Goal: Task Accomplishment & Management: Use online tool/utility

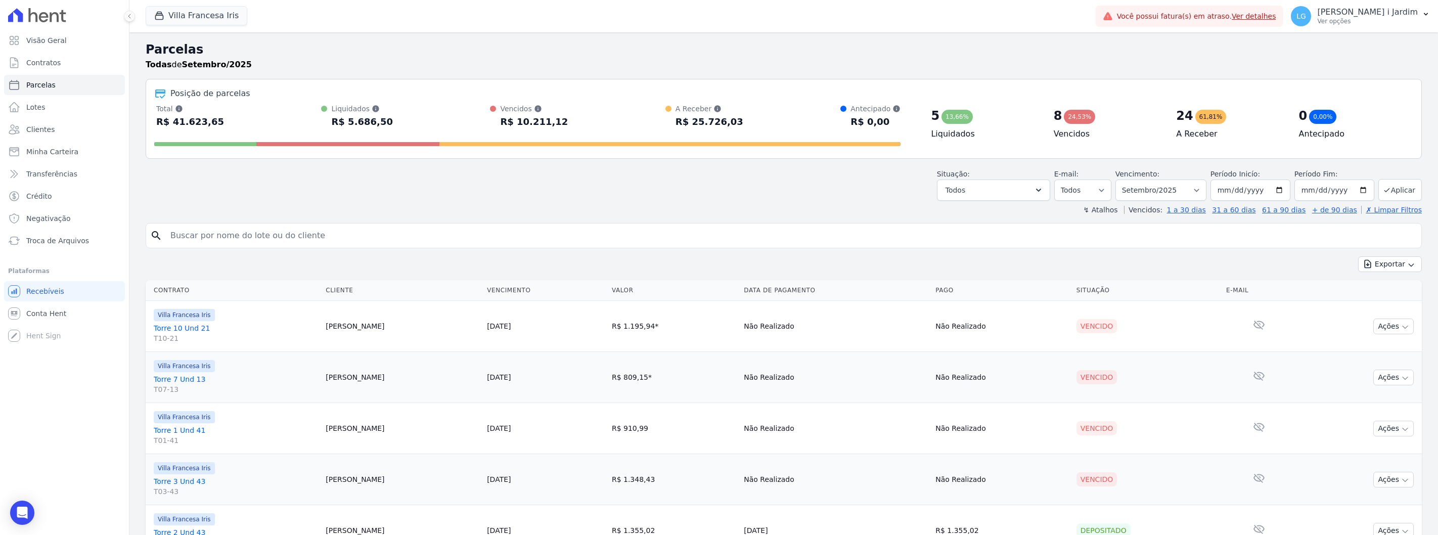
select select
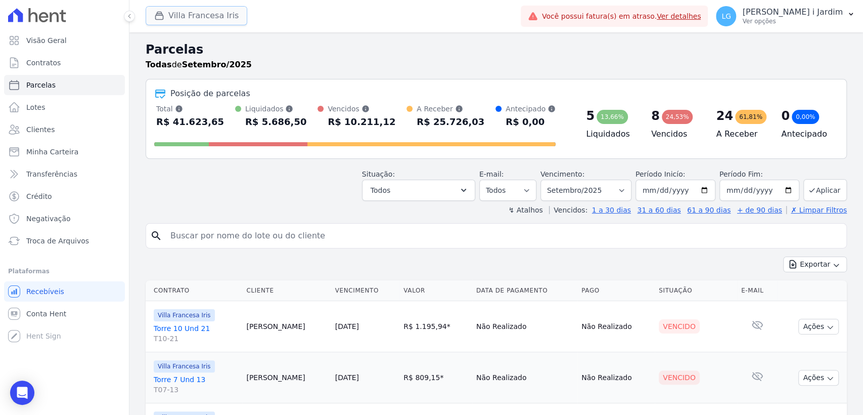
click at [204, 17] on button "Villa Francesa Iris" at bounding box center [197, 15] width 102 height 19
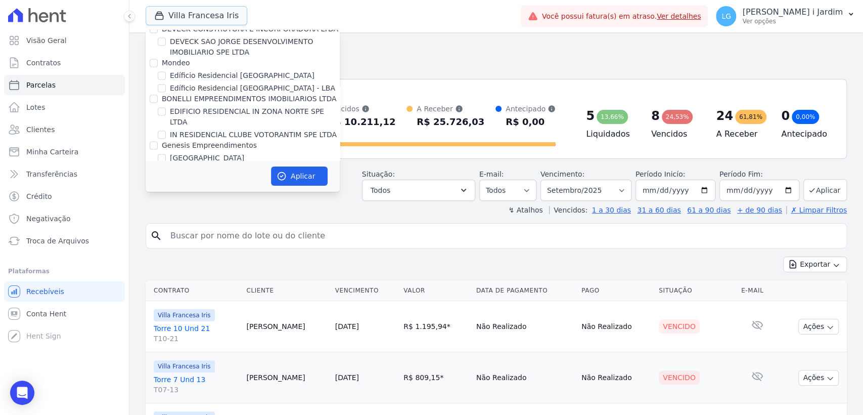
scroll to position [1179, 0]
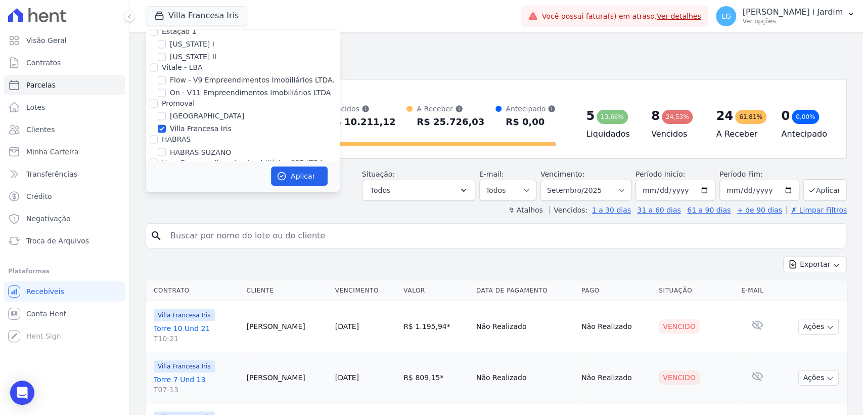
click at [181, 123] on label "Villa Francesa Iris" at bounding box center [201, 128] width 62 height 11
click at [166, 124] on input "Villa Francesa Iris" at bounding box center [162, 128] width 8 height 8
checkbox input "false"
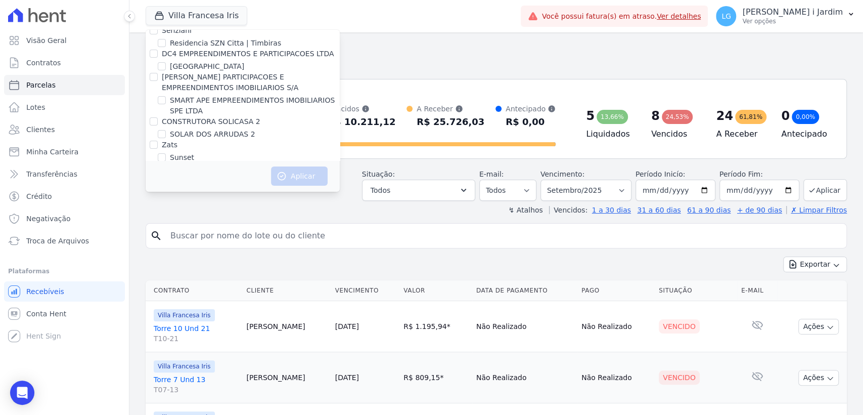
click at [209, 188] on label "Torre Kadosh - LBA" at bounding box center [203, 193] width 66 height 11
click at [166, 189] on input "Torre Kadosh - LBA" at bounding box center [162, 193] width 8 height 8
checkbox input "true"
click at [209, 188] on label "Torre Kadosh - LBA" at bounding box center [203, 193] width 66 height 11
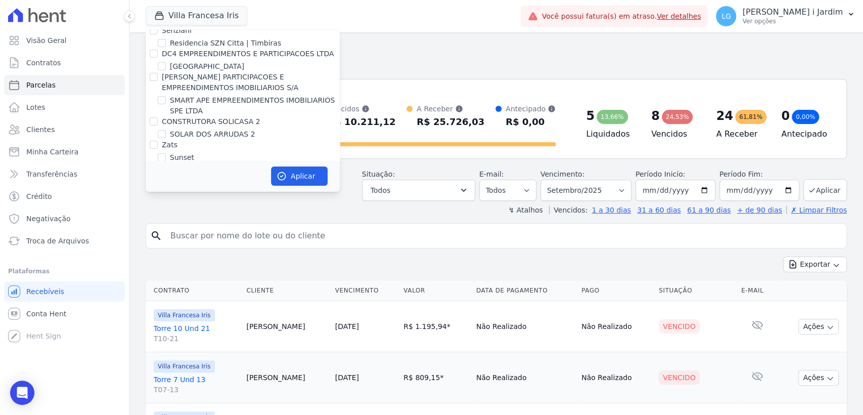
click at [166, 189] on input "Torre Kadosh - LBA" at bounding box center [162, 193] width 8 height 8
checkbox input "false"
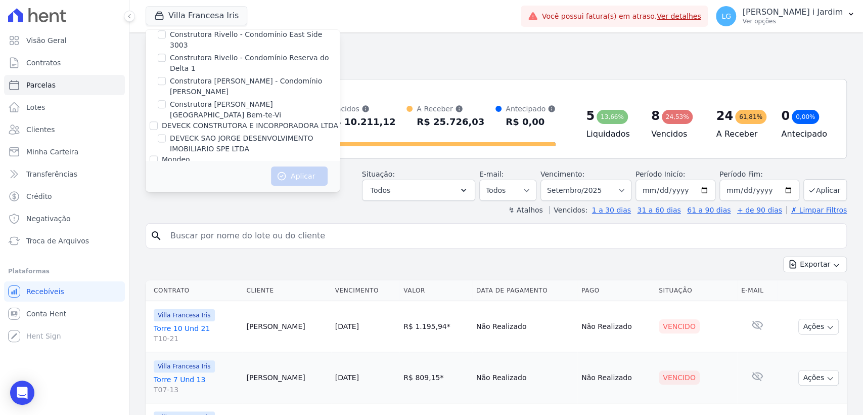
click at [198, 167] on label "Edíficio Residencial [GEOGRAPHIC_DATA]" at bounding box center [242, 172] width 145 height 11
click at [166, 168] on input "Edíficio Residencial [GEOGRAPHIC_DATA]" at bounding box center [162, 172] width 8 height 8
checkbox input "true"
click at [202, 179] on label "Edíficio Residencial [GEOGRAPHIC_DATA] - LBA" at bounding box center [252, 184] width 165 height 11
click at [166, 180] on input "Edíficio Residencial [GEOGRAPHIC_DATA] - LBA" at bounding box center [162, 184] width 8 height 8
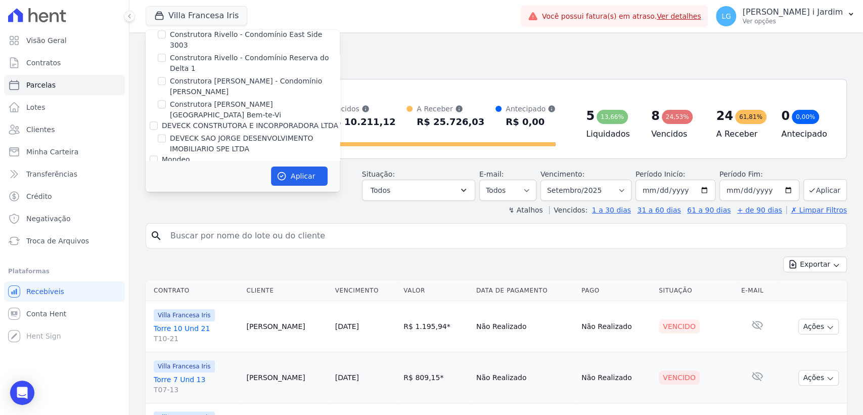
checkbox input "true"
click at [291, 173] on button "Aplicar" at bounding box center [299, 175] width 57 height 19
select select
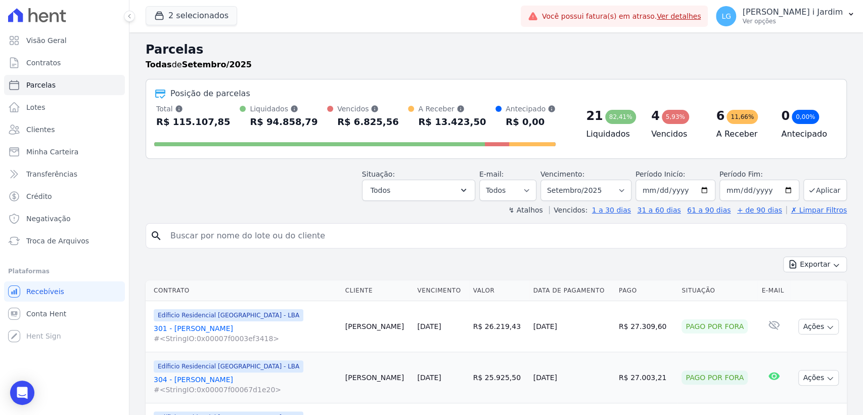
click at [228, 209] on div "↯ Atalhos Vencidos: 1 a 30 dias 31 a 60 dias 61 a 90 dias + de 90 dias ✗ Limpar…" at bounding box center [496, 210] width 701 height 10
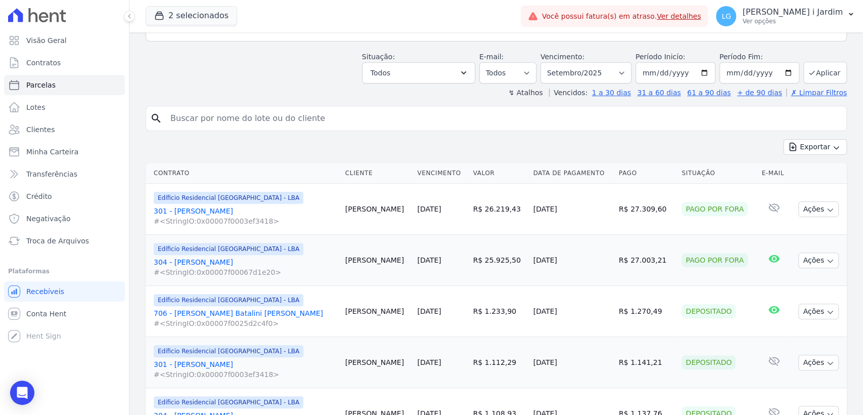
scroll to position [25, 0]
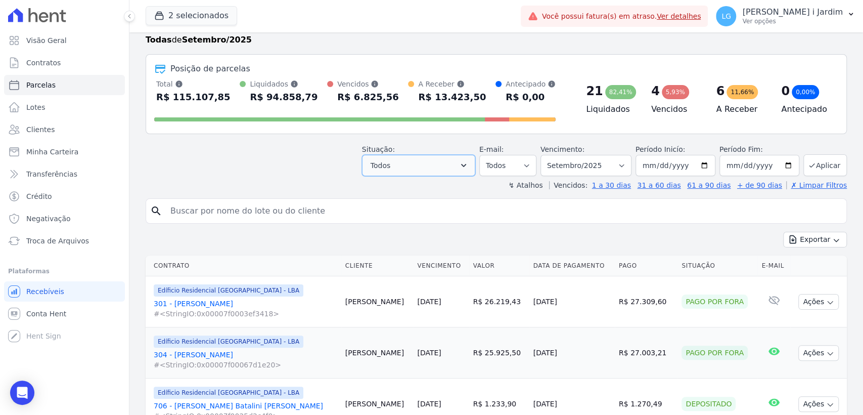
click at [465, 167] on button "Todos" at bounding box center [418, 165] width 113 height 21
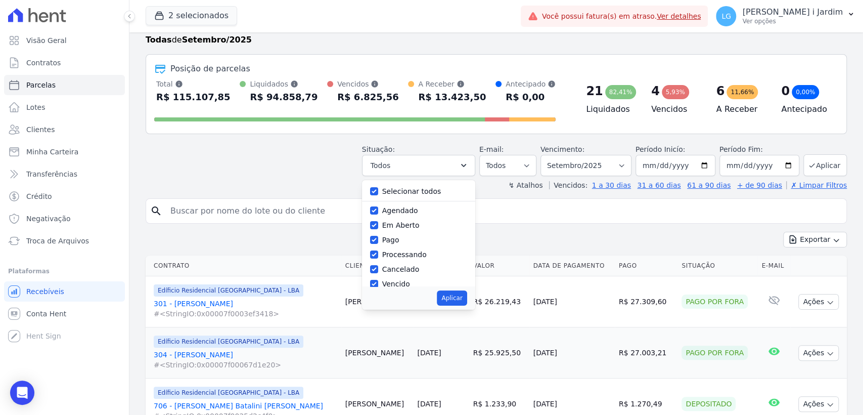
click at [436, 191] on label "Selecionar todos" at bounding box center [411, 191] width 59 height 8
click at [378, 191] on input "Selecionar todos" at bounding box center [374, 191] width 8 height 8
checkbox input "false"
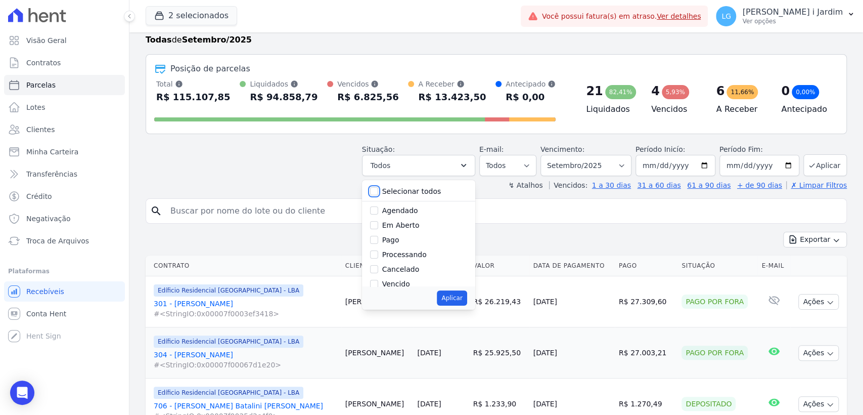
checkbox input "false"
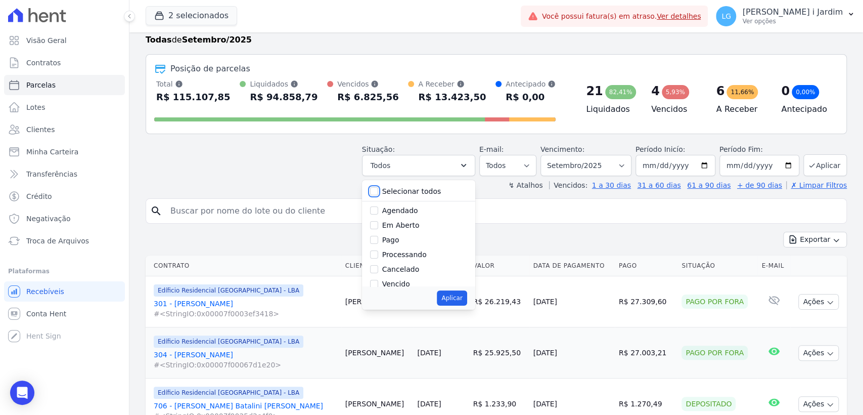
checkbox input "false"
click at [418, 262] on label "Pago por fora" at bounding box center [406, 260] width 48 height 8
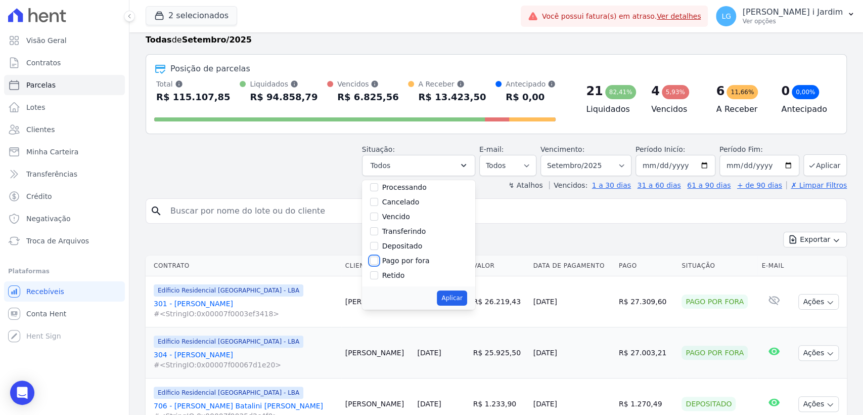
click at [378, 262] on input "Pago por fora" at bounding box center [374, 260] width 8 height 8
checkbox input "true"
click at [461, 299] on button "Aplicar" at bounding box center [452, 297] width 30 height 15
select select "paid_externally"
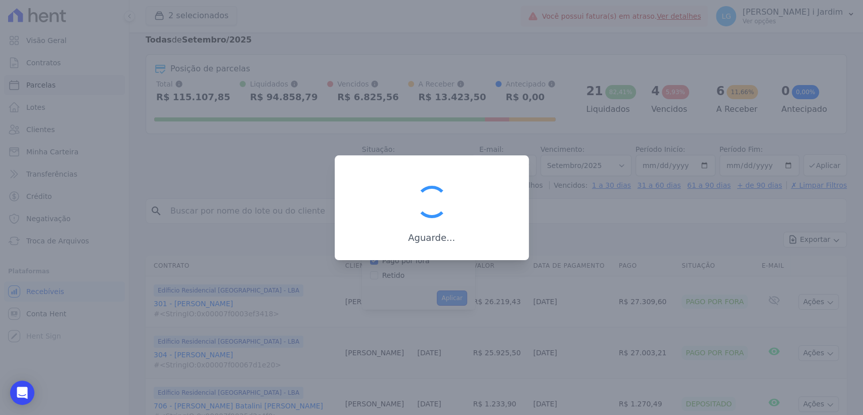
scroll to position [53, 0]
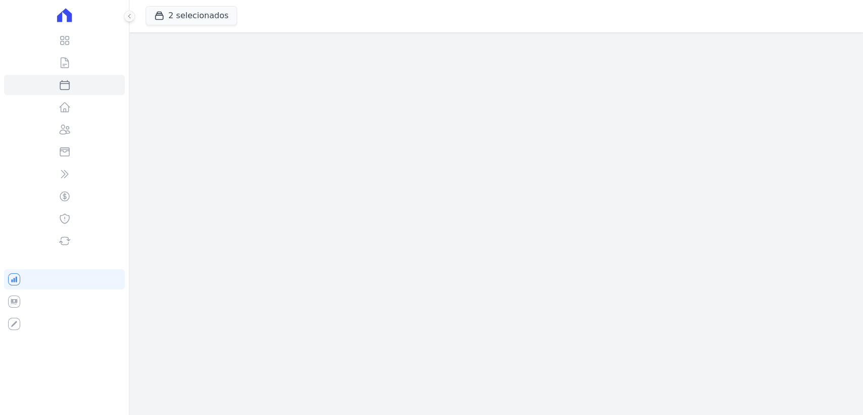
select select
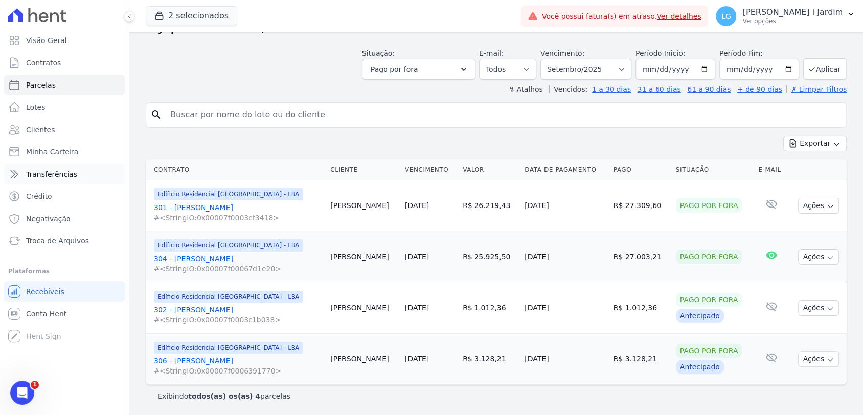
click at [77, 181] on link "Transferências" at bounding box center [64, 174] width 121 height 20
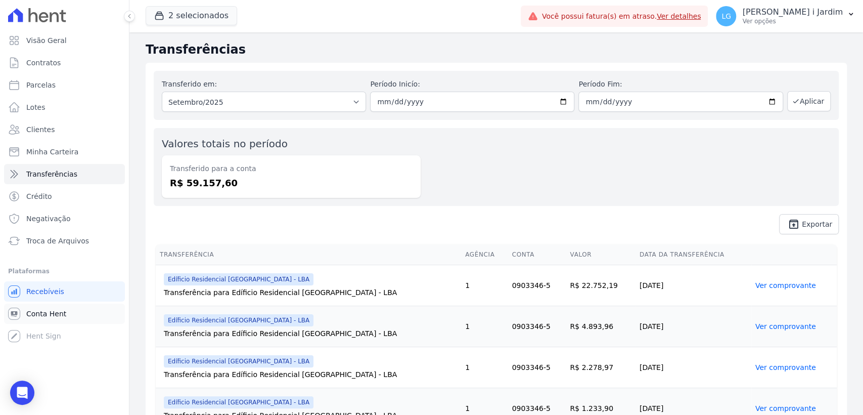
click at [28, 312] on span "Conta Hent" at bounding box center [46, 313] width 40 height 10
click at [488, 241] on div "Transferido em: Todos os meses [GEOGRAPHIC_DATA]/2024 Fevereiro/2024 Março/2024…" at bounding box center [496, 152] width 701 height 179
click at [590, 172] on div "Valores totais no período Transferido para a conta R$ 59.157,60" at bounding box center [496, 167] width 685 height 78
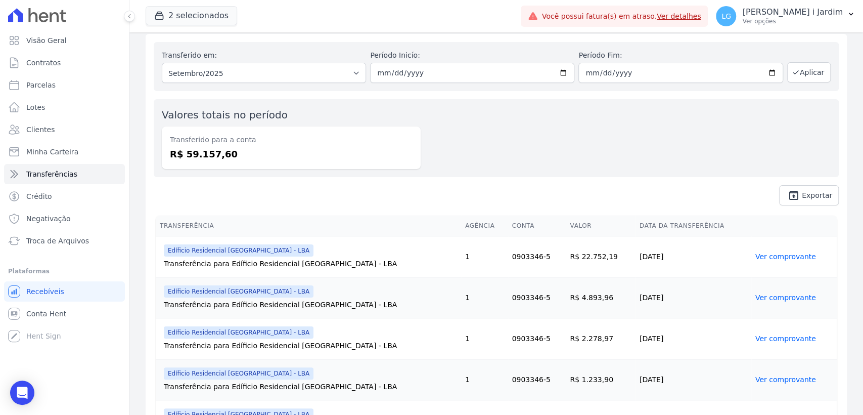
scroll to position [56, 0]
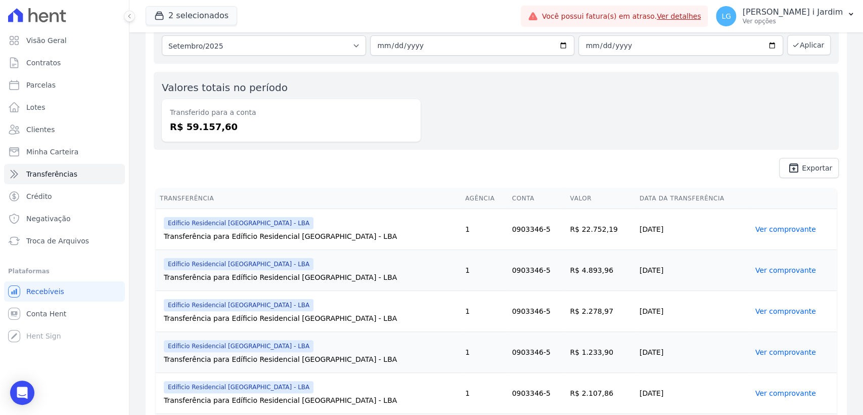
click at [576, 228] on td "R$ 22.752,19" at bounding box center [600, 229] width 69 height 41
copy td "22.752,19"
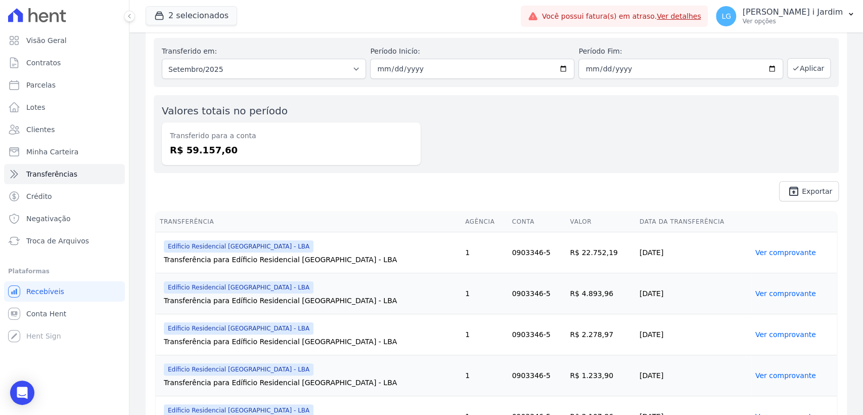
scroll to position [0, 0]
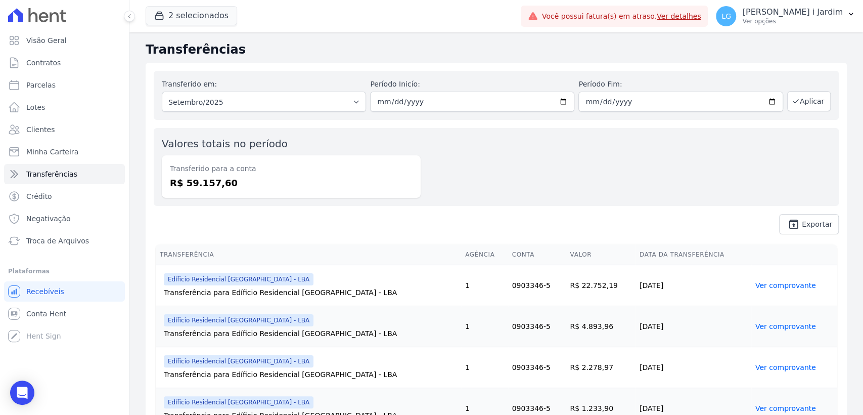
click at [568, 331] on td "R$ 4.893,96" at bounding box center [600, 326] width 69 height 41
copy td "4.893,96"
click at [755, 284] on link "Ver comprovante" at bounding box center [785, 285] width 61 height 8
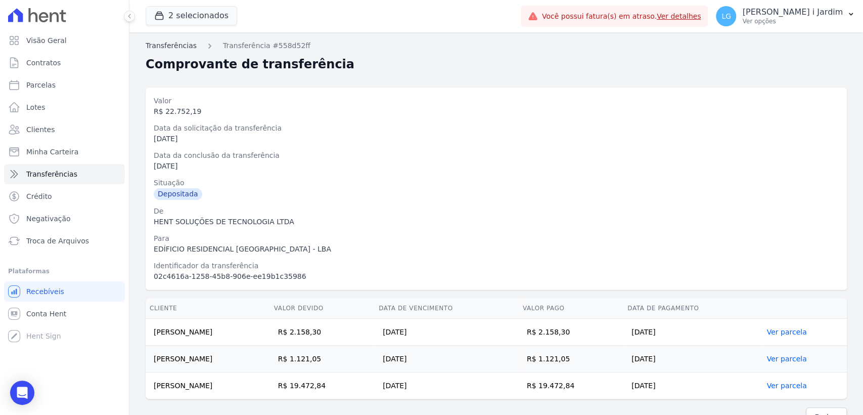
click at [184, 43] on link "Transferências" at bounding box center [171, 45] width 51 height 11
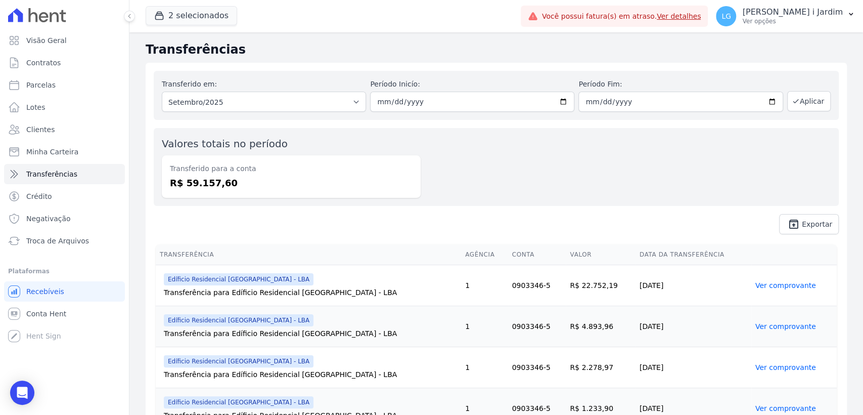
click at [779, 323] on link "Ver comprovante" at bounding box center [785, 326] width 61 height 8
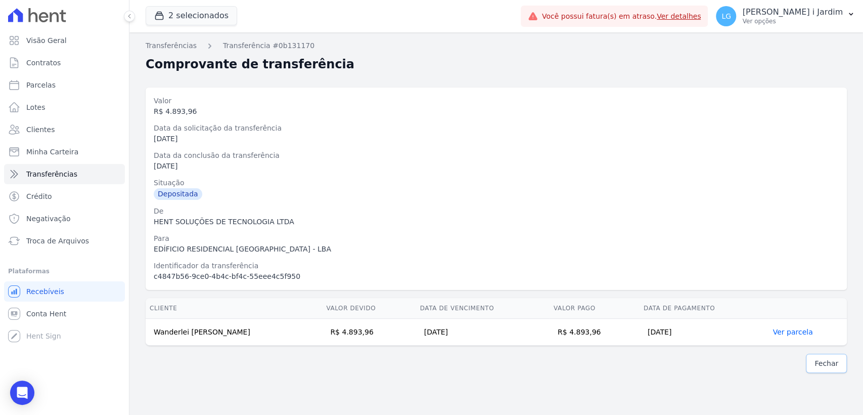
click at [822, 361] on span "Fechar" at bounding box center [826, 363] width 24 height 10
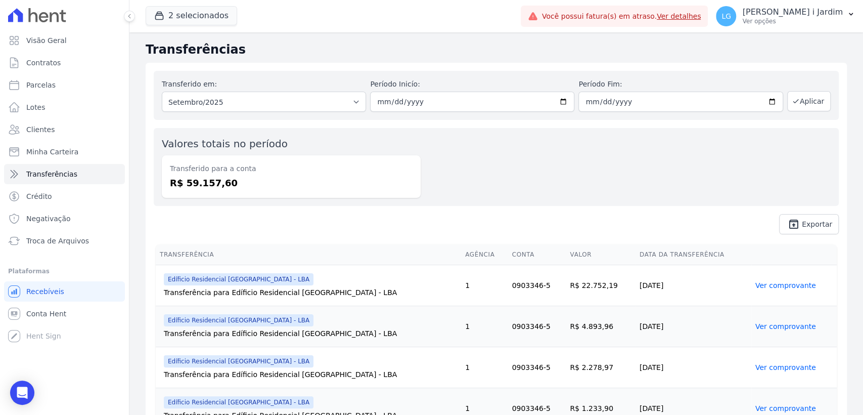
click at [770, 368] on link "Ver comprovante" at bounding box center [785, 367] width 61 height 8
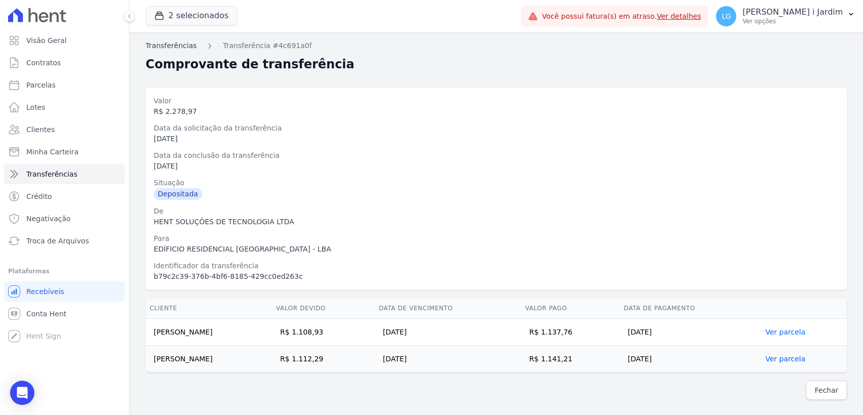
click at [182, 43] on link "Transferências" at bounding box center [171, 45] width 51 height 11
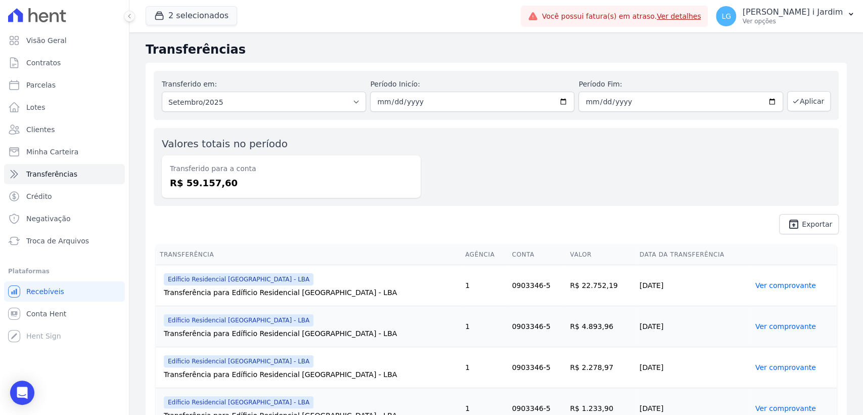
scroll to position [56, 0]
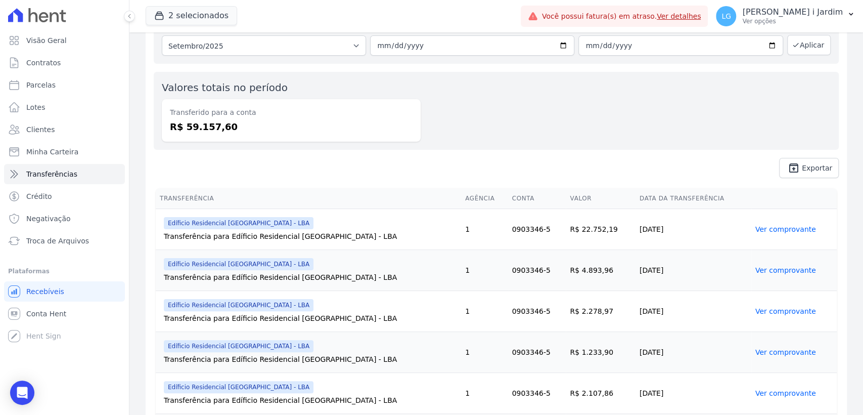
click at [570, 308] on td "R$ 2.278,97" at bounding box center [600, 311] width 69 height 41
copy td "2.278,97"
click at [601, 341] on td "R$ 1.233,90" at bounding box center [600, 352] width 69 height 41
click at [760, 350] on link "Ver comprovante" at bounding box center [785, 352] width 61 height 8
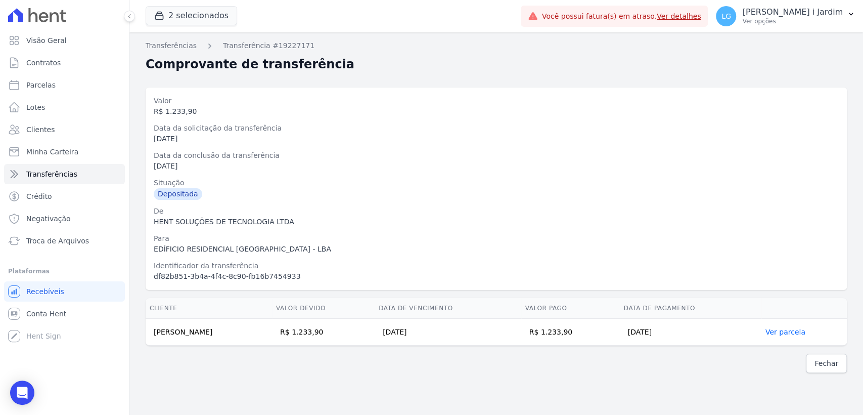
click at [465, 214] on div "De" at bounding box center [496, 211] width 685 height 11
click at [821, 361] on span "Fechar" at bounding box center [826, 363] width 24 height 10
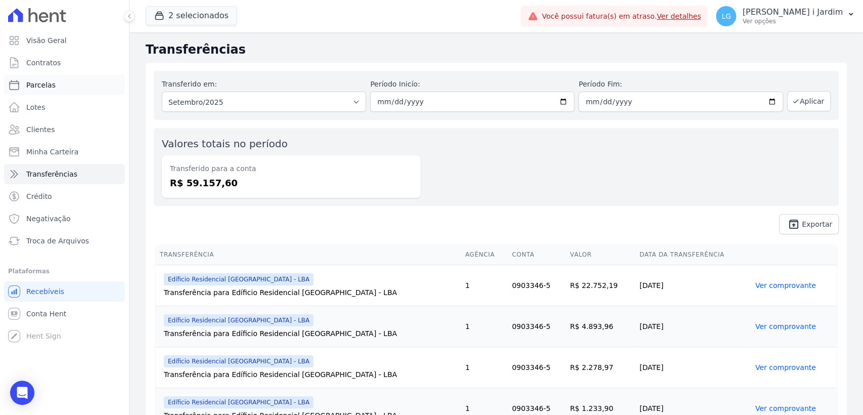
click at [74, 90] on link "Parcelas" at bounding box center [64, 85] width 121 height 20
select select
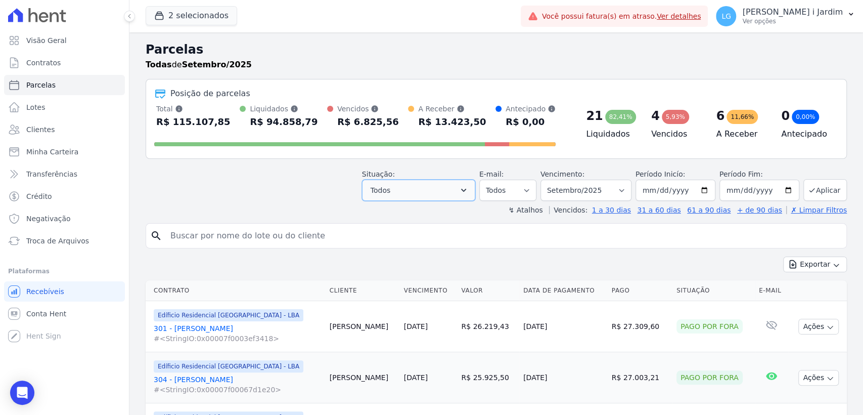
click at [390, 193] on span "Todos" at bounding box center [381, 190] width 20 height 12
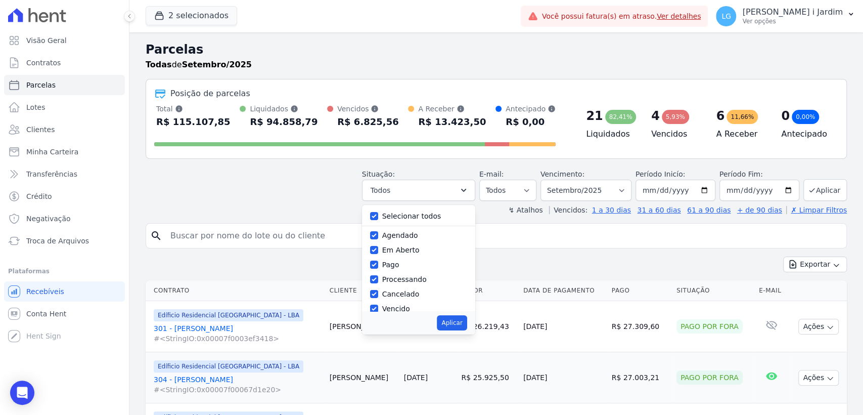
click at [402, 217] on label "Selecionar todos" at bounding box center [411, 216] width 59 height 8
click at [378, 217] on input "Selecionar todos" at bounding box center [374, 216] width 8 height 8
checkbox input "false"
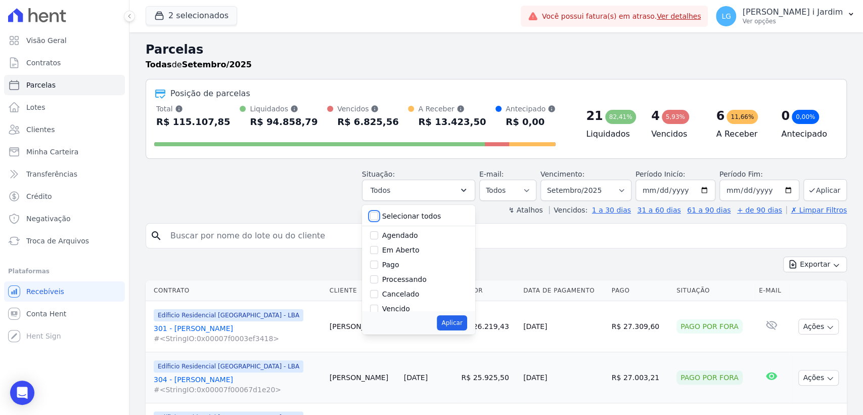
checkbox input "false"
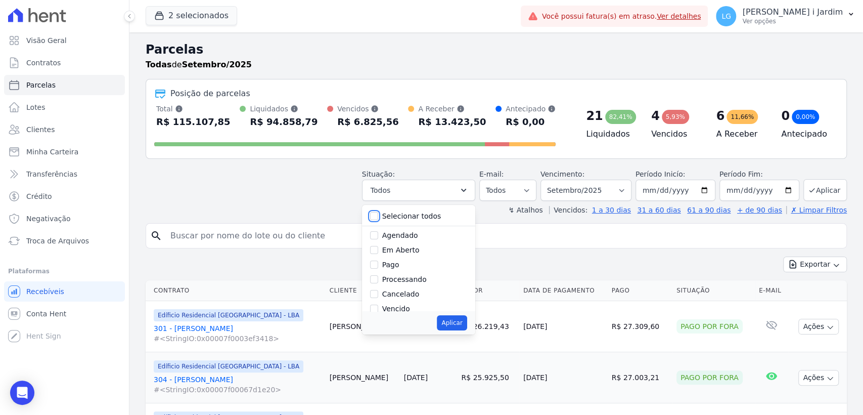
checkbox input "false"
click at [410, 250] on label "Em Aberto" at bounding box center [400, 250] width 37 height 8
click at [378, 250] on input "Em Aberto" at bounding box center [374, 250] width 8 height 8
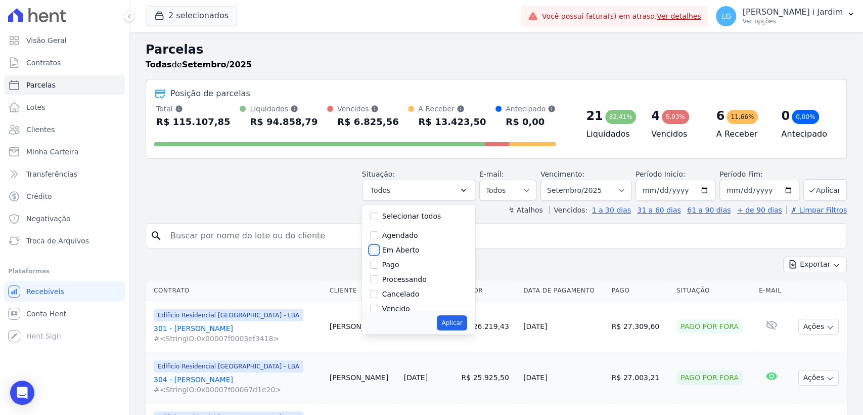
checkbox input "true"
click at [448, 321] on button "Aplicar" at bounding box center [452, 322] width 30 height 15
select select "pending"
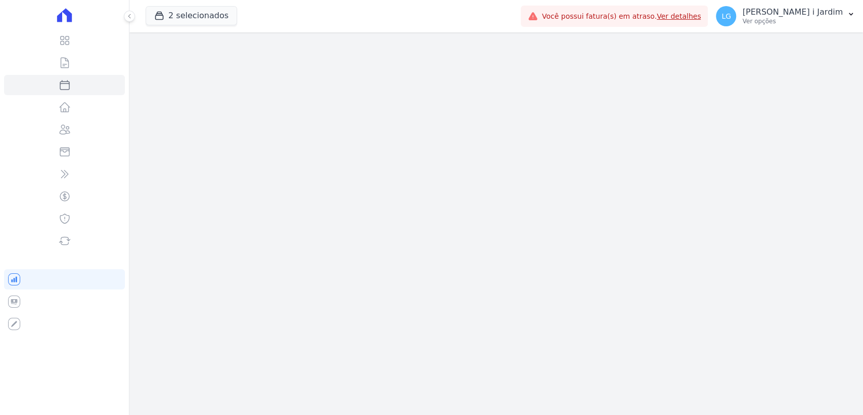
select select
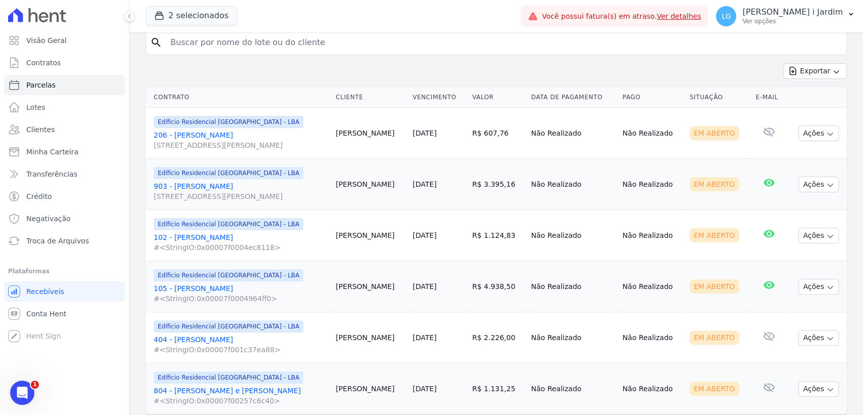
scroll to position [137, 0]
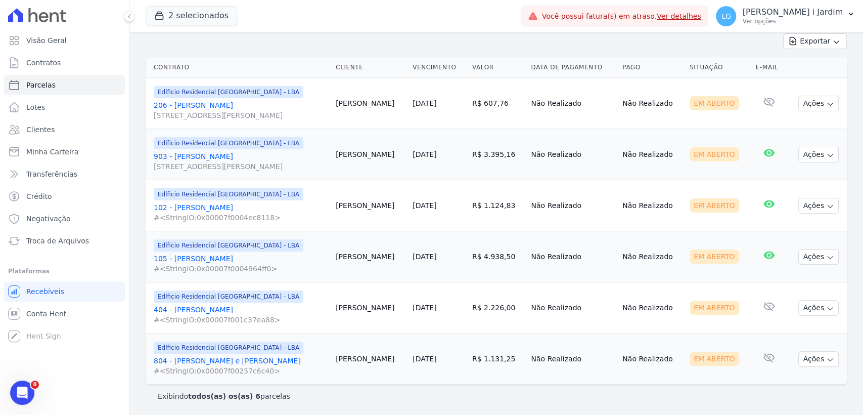
click at [837, 88] on td "Ações Ver boleto [GEOGRAPHIC_DATA] Antecipação não disponível Enviar whatsapp R…" at bounding box center [817, 103] width 60 height 51
click at [187, 19] on button "2 selecionados" at bounding box center [192, 15] width 92 height 19
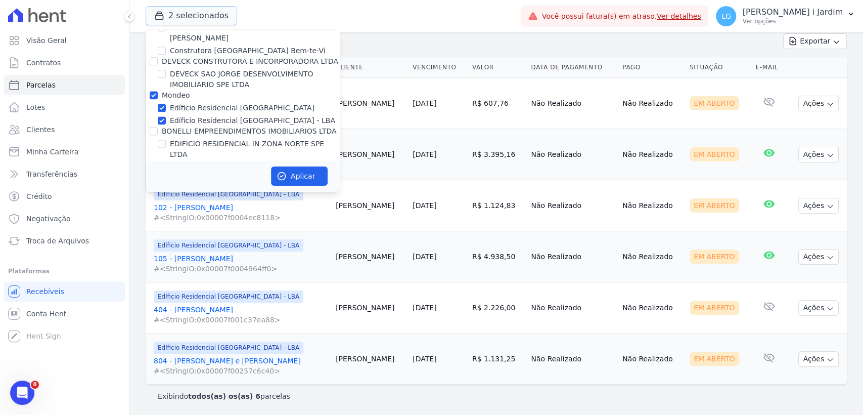
scroll to position [898, 0]
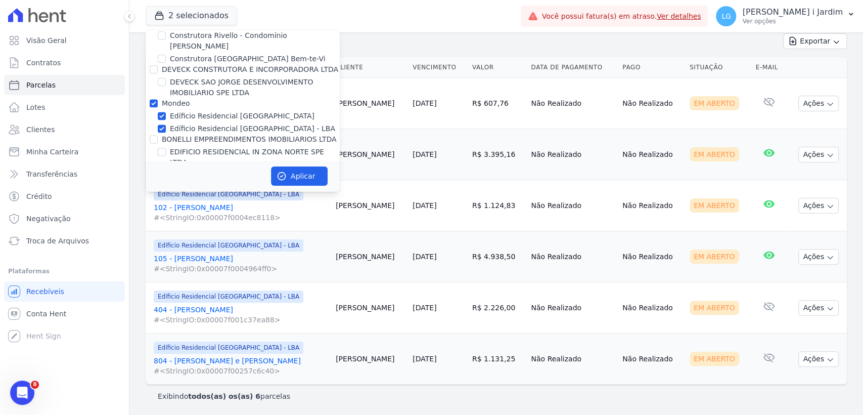
click at [173, 98] on div "Mondeo" at bounding box center [176, 103] width 28 height 11
click at [171, 99] on label "Mondeo" at bounding box center [176, 103] width 28 height 8
click at [158, 99] on input "Mondeo" at bounding box center [154, 103] width 8 height 8
checkbox input "false"
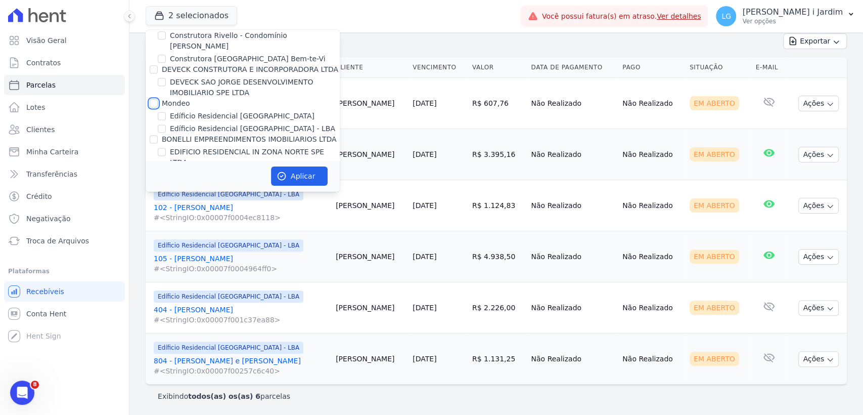
checkbox input "false"
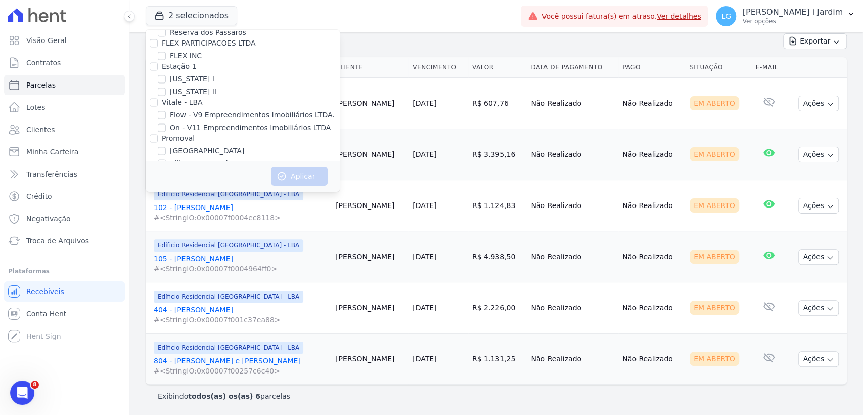
click at [186, 146] on label "[GEOGRAPHIC_DATA]" at bounding box center [207, 151] width 74 height 11
click at [166, 147] on input "[GEOGRAPHIC_DATA]" at bounding box center [162, 151] width 8 height 8
checkbox input "true"
click at [308, 176] on button "Aplicar" at bounding box center [299, 175] width 57 height 19
select select
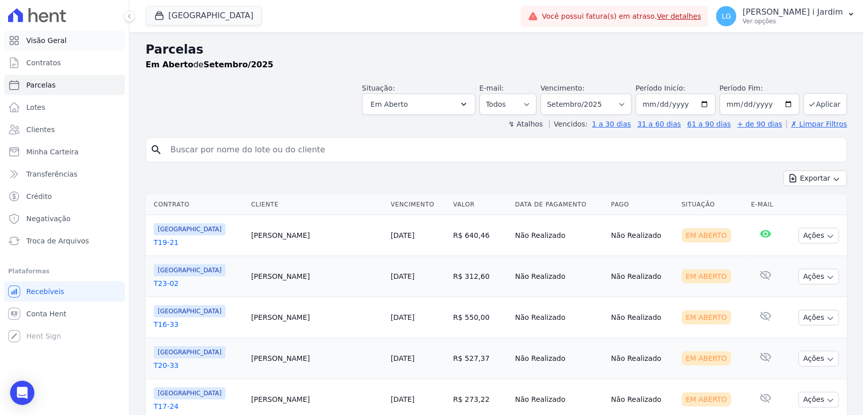
click at [40, 40] on span "Visão Geral" at bounding box center [46, 40] width 40 height 10
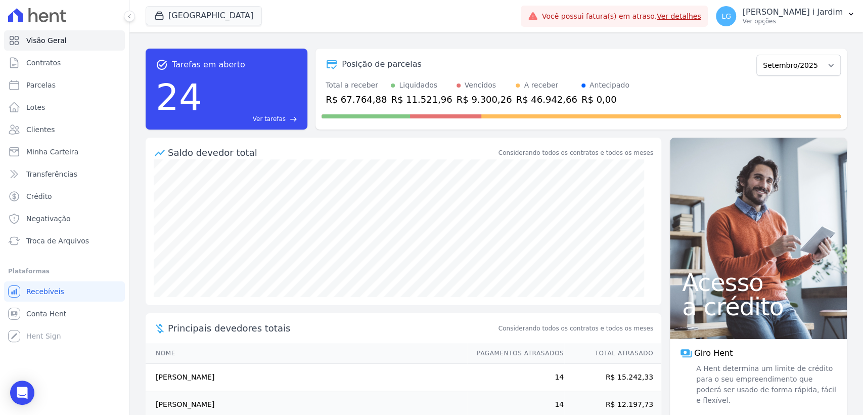
click at [477, 94] on div "R$ 9.300,26" at bounding box center [485, 100] width 56 height 14
click at [592, 82] on div "Total a receber R$ 67.764,88 Liquidados R$ 11.521,96 Vencidos R$ 9.300,26 A rec…" at bounding box center [581, 93] width 519 height 26
click at [189, 22] on button "[GEOGRAPHIC_DATA]" at bounding box center [204, 15] width 116 height 19
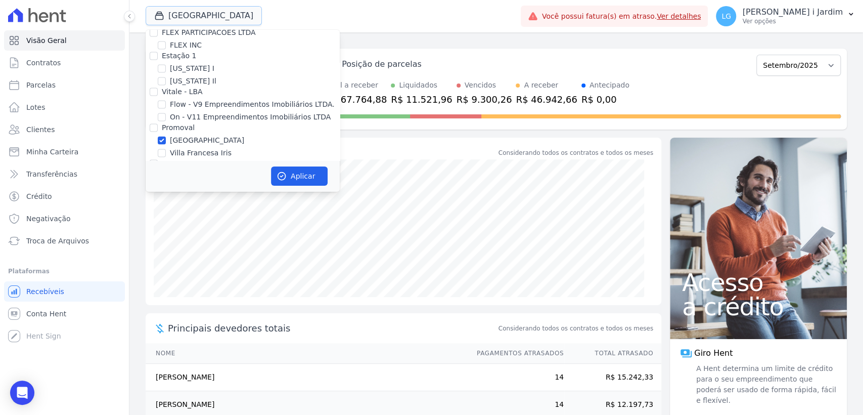
scroll to position [1179, 0]
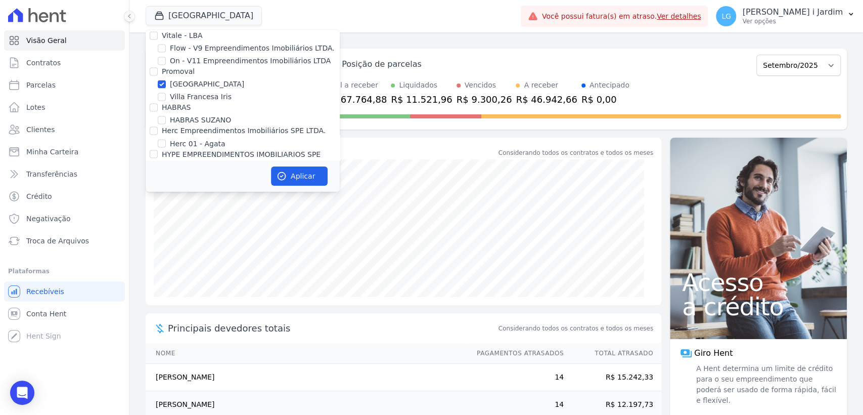
click at [181, 48] on div "Trapisa Engenharia Acaiá Residencial Icatu Residencial PORTO5 INVESTIMENTOS IMO…" at bounding box center [243, 273] width 194 height 2846
click at [187, 92] on label "Villa Francesa Iris" at bounding box center [201, 97] width 62 height 11
click at [166, 93] on input "Villa Francesa Iris" at bounding box center [162, 97] width 8 height 8
checkbox input "true"
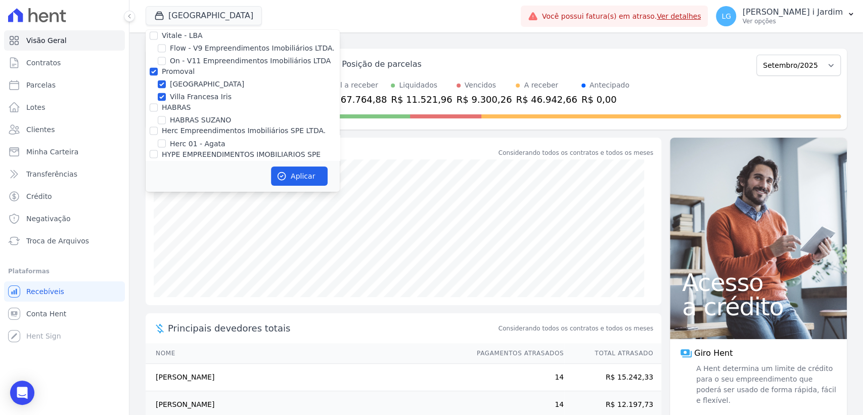
click at [179, 79] on label "[GEOGRAPHIC_DATA]" at bounding box center [207, 84] width 74 height 11
click at [166, 80] on input "[GEOGRAPHIC_DATA]" at bounding box center [162, 84] width 8 height 8
checkbox input "false"
click at [303, 169] on button "Aplicar" at bounding box center [299, 175] width 57 height 19
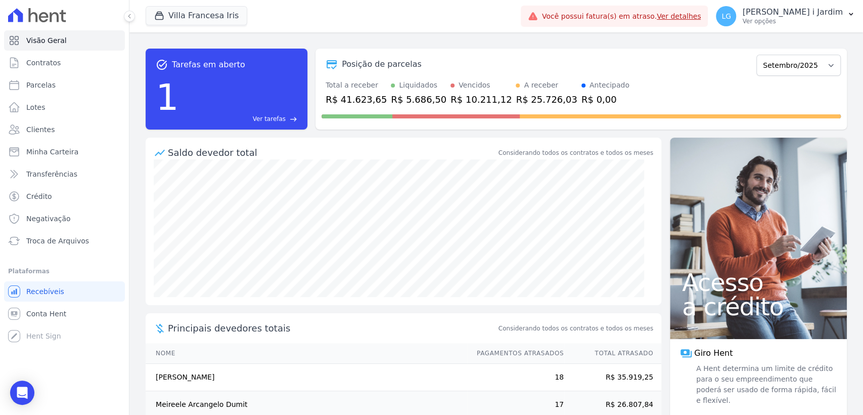
click at [474, 93] on div "R$ 10.211,12" at bounding box center [480, 100] width 61 height 14
click at [221, 17] on button "Villa Francesa Iris" at bounding box center [197, 15] width 102 height 19
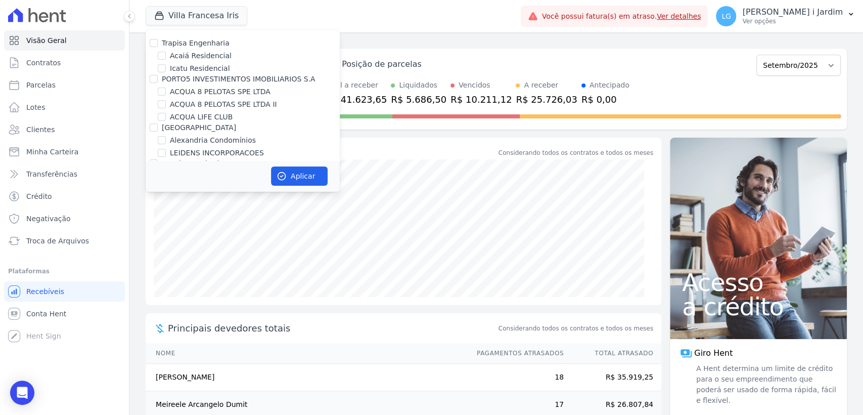
scroll to position [1571, 0]
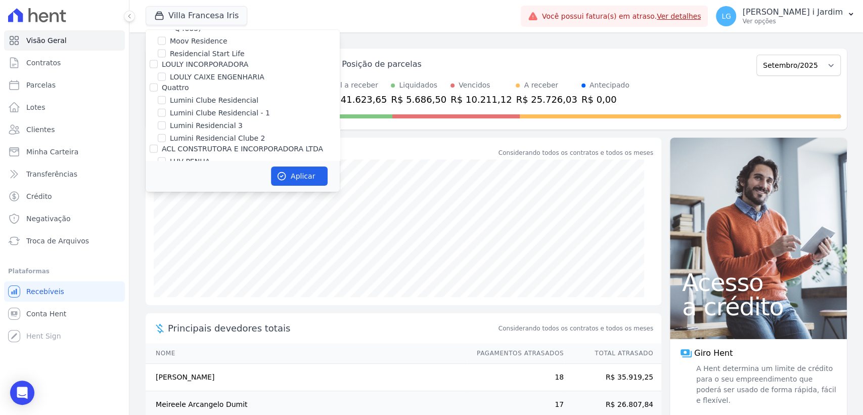
click at [199, 156] on label "LUV PENHA" at bounding box center [190, 161] width 40 height 11
click at [166, 157] on input "LUV PENHA" at bounding box center [162, 161] width 8 height 8
checkbox input "true"
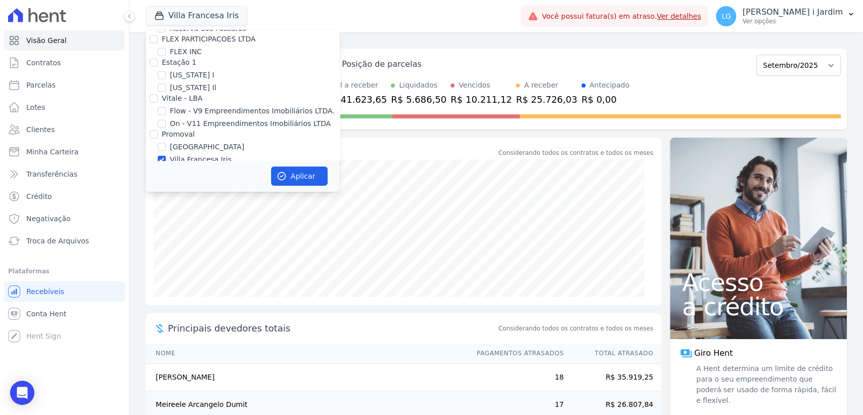
scroll to position [1121, 0]
click at [188, 150] on label "Villa Francesa Iris" at bounding box center [201, 155] width 62 height 11
click at [166, 151] on input "Villa Francesa Iris" at bounding box center [162, 155] width 8 height 8
checkbox input "false"
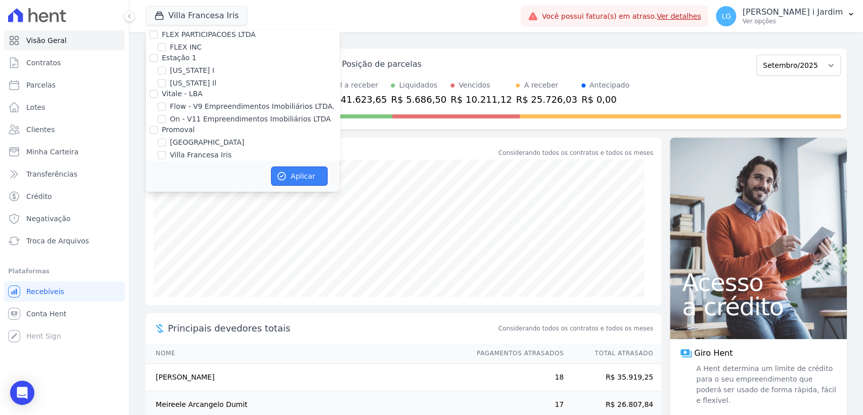
click at [291, 173] on button "Aplicar" at bounding box center [299, 175] width 57 height 19
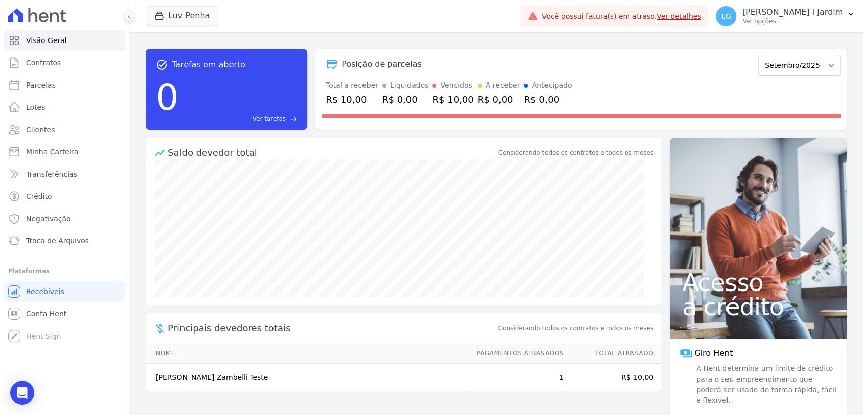
click at [459, 115] on span at bounding box center [581, 116] width 519 height 4
click at [164, 16] on icon "button" at bounding box center [159, 16] width 10 height 10
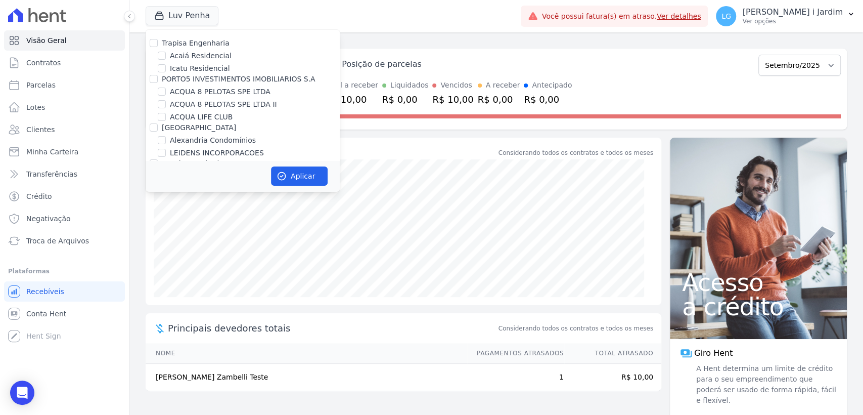
click at [202, 40] on label "Trapisa Engenharia" at bounding box center [196, 43] width 68 height 8
click at [158, 40] on input "Trapisa Engenharia" at bounding box center [154, 43] width 8 height 8
checkbox input "true"
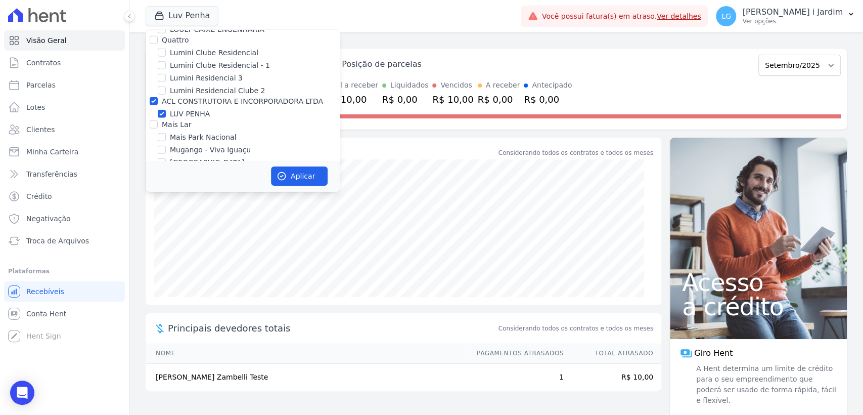
scroll to position [1573, 0]
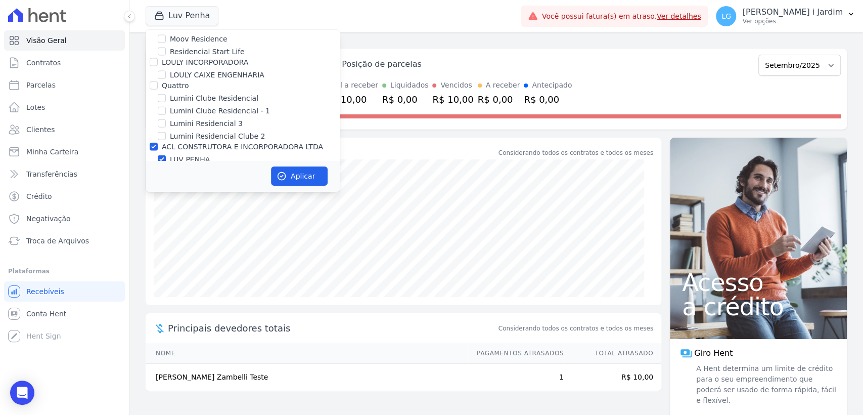
drag, startPoint x: 186, startPoint y: 93, endPoint x: 191, endPoint y: 98, distance: 6.8
click at [188, 143] on label "ACL CONSTRUTORA E INCORPORADORA LTDA" at bounding box center [242, 147] width 161 height 8
click at [158, 143] on input "ACL CONSTRUTORA E INCORPORADORA LTDA" at bounding box center [154, 147] width 8 height 8
checkbox input "false"
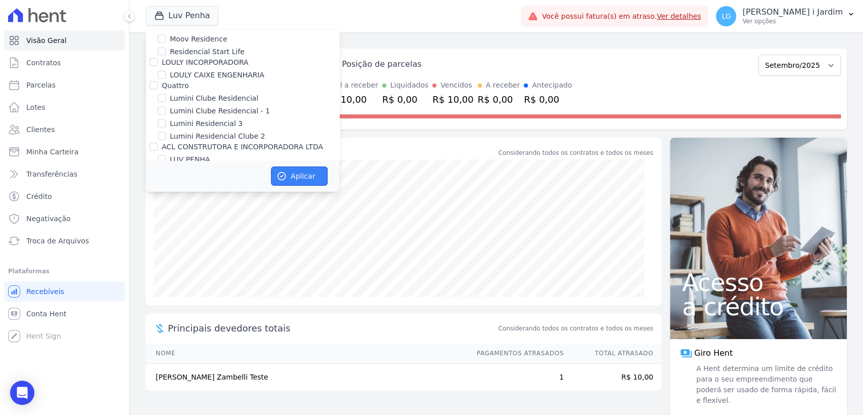
click at [305, 178] on button "Aplicar" at bounding box center [299, 175] width 57 height 19
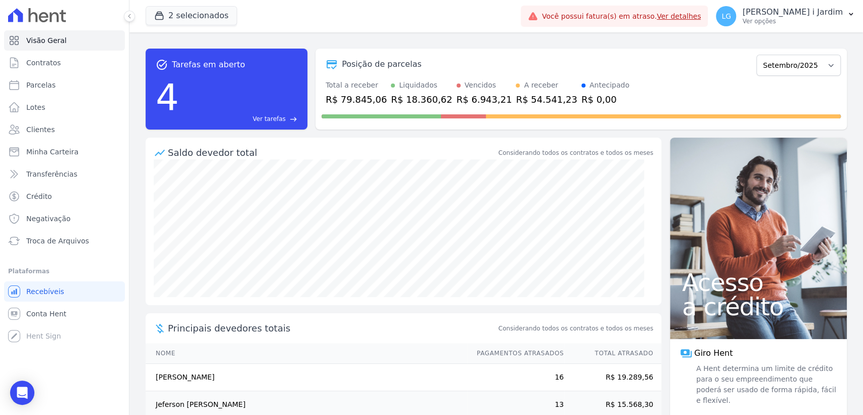
click at [412, 99] on div "R$ 18.360,62" at bounding box center [421, 100] width 61 height 14
click at [57, 169] on span "Transferências" at bounding box center [51, 174] width 51 height 10
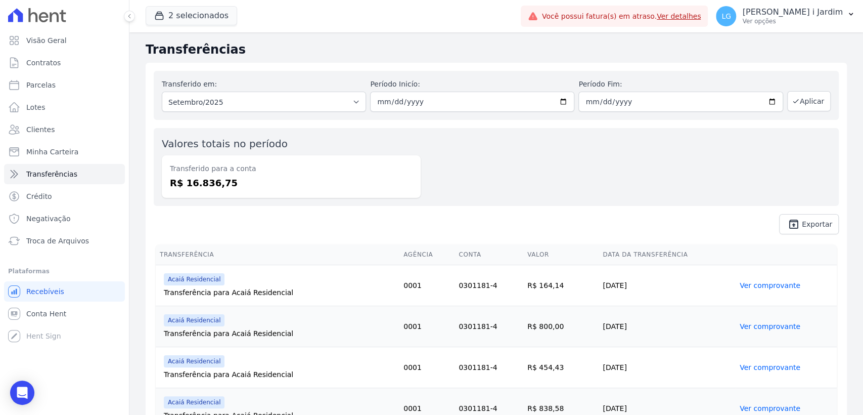
click at [214, 183] on dd "R$ 16.836,75" at bounding box center [291, 183] width 243 height 14
click at [429, 171] on div "Valores totais no período Transferido para a conta R$ 16.836,75" at bounding box center [496, 167] width 685 height 78
click at [49, 82] on span "Parcelas" at bounding box center [40, 85] width 29 height 10
select select
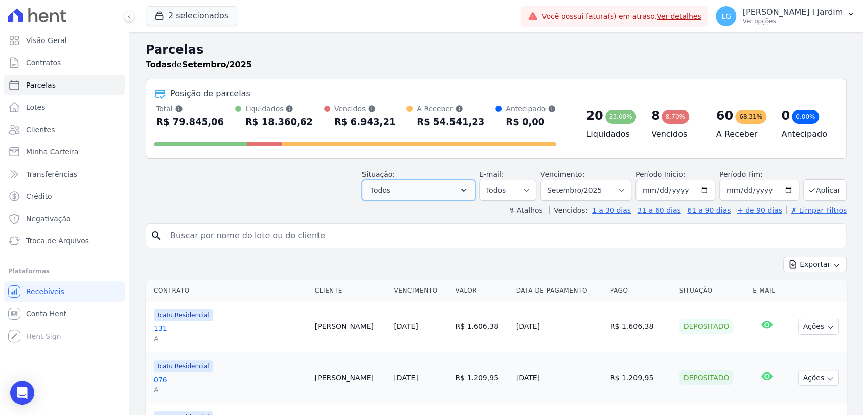
click at [401, 189] on button "Todos" at bounding box center [418, 189] width 113 height 21
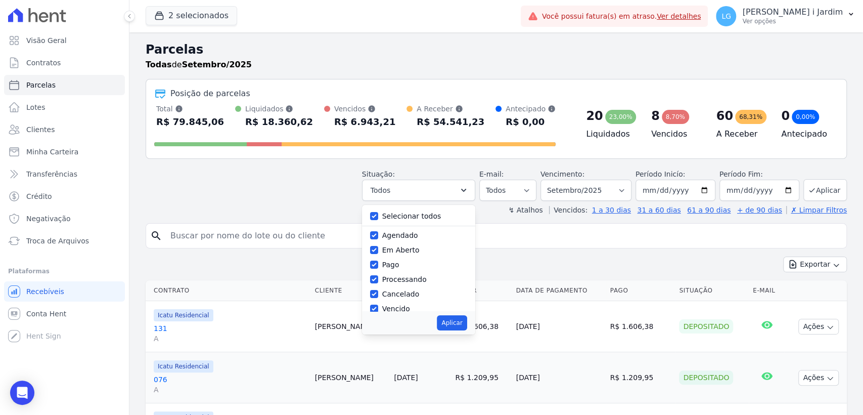
click at [404, 216] on label "Selecionar todos" at bounding box center [411, 216] width 59 height 8
click at [378, 216] on input "Selecionar todos" at bounding box center [374, 216] width 8 height 8
checkbox input "false"
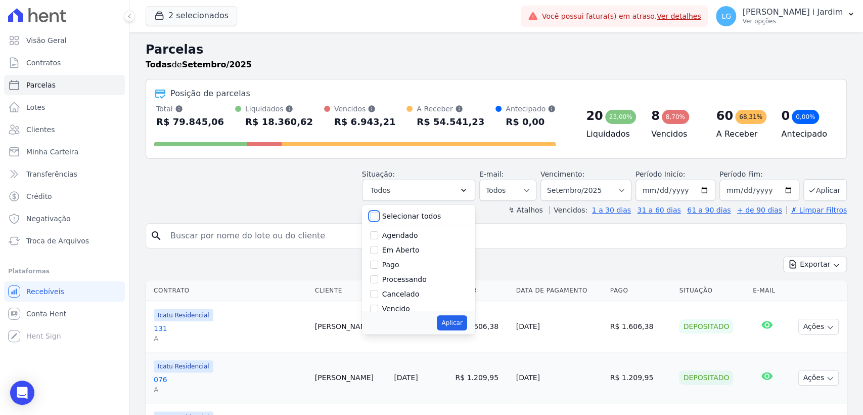
checkbox input "false"
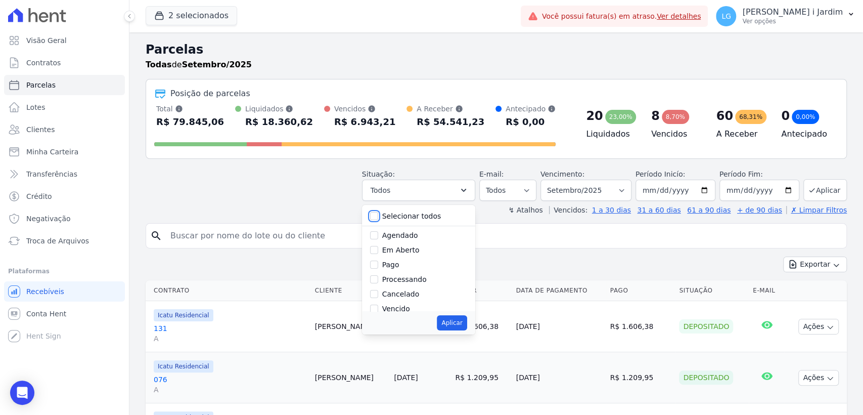
checkbox input "false"
click at [407, 250] on label "Em Aberto" at bounding box center [400, 250] width 37 height 8
click at [378, 250] on input "Em Aberto" at bounding box center [374, 250] width 8 height 8
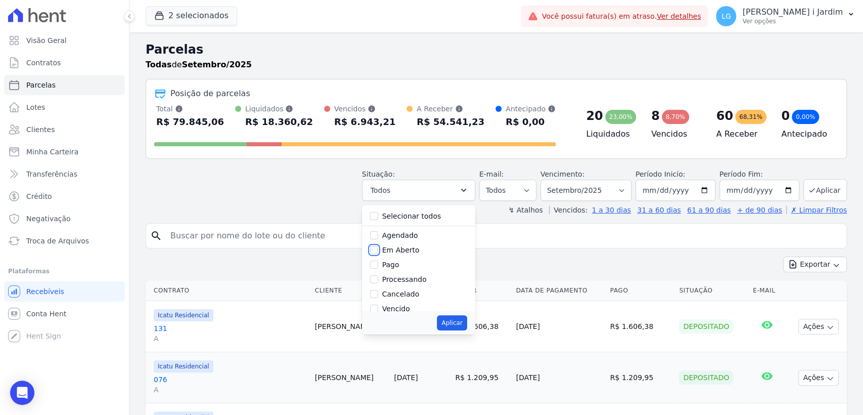
checkbox input "true"
click at [451, 319] on button "Aplicar" at bounding box center [452, 322] width 30 height 15
select select "pending"
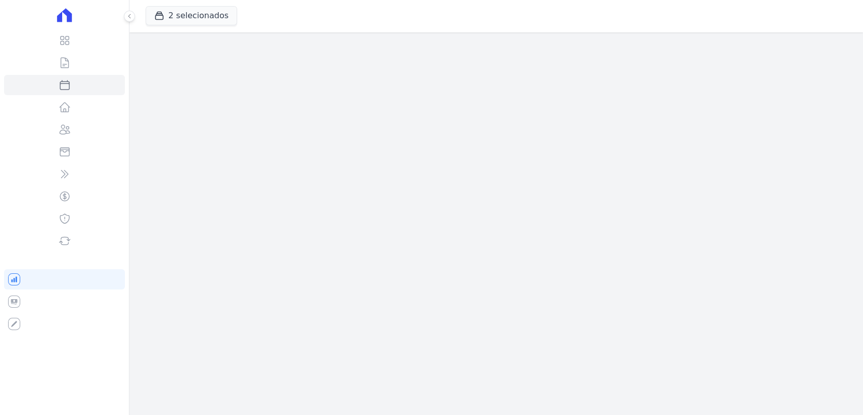
select select
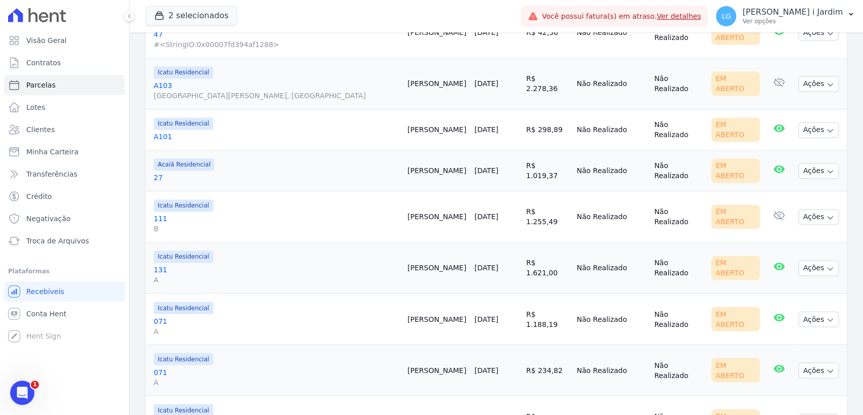
scroll to position [1088, 0]
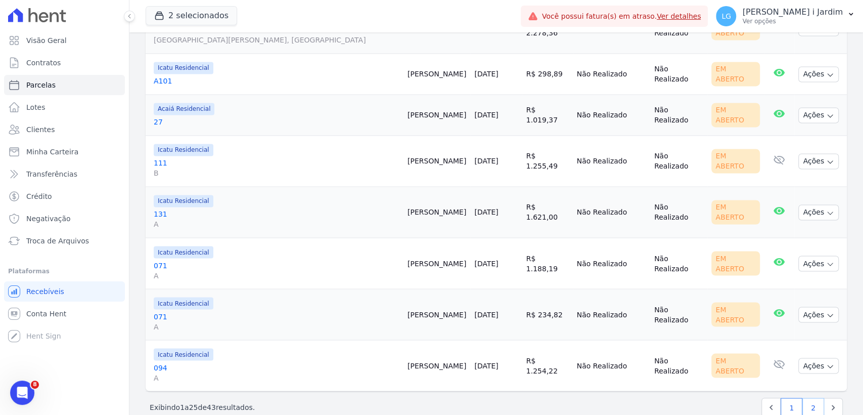
click at [806, 397] on link "2" at bounding box center [813, 406] width 22 height 19
select select
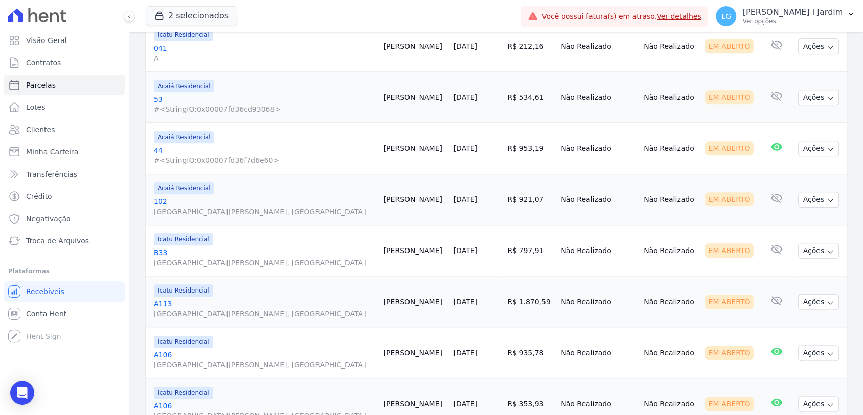
scroll to position [730, 0]
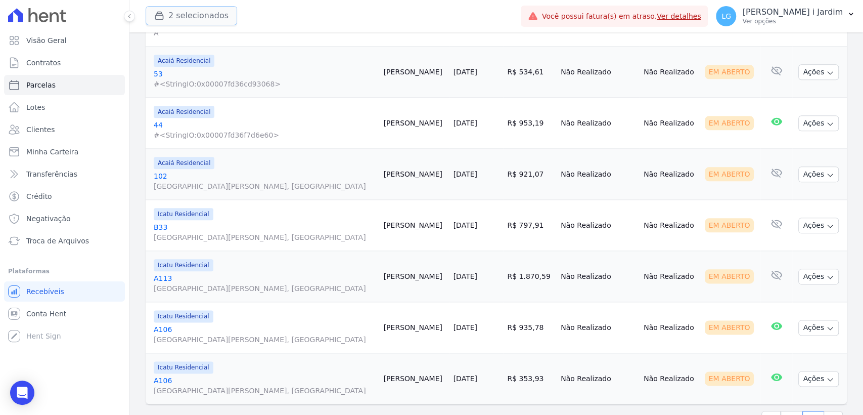
click at [175, 17] on button "2 selecionados" at bounding box center [192, 15] width 92 height 19
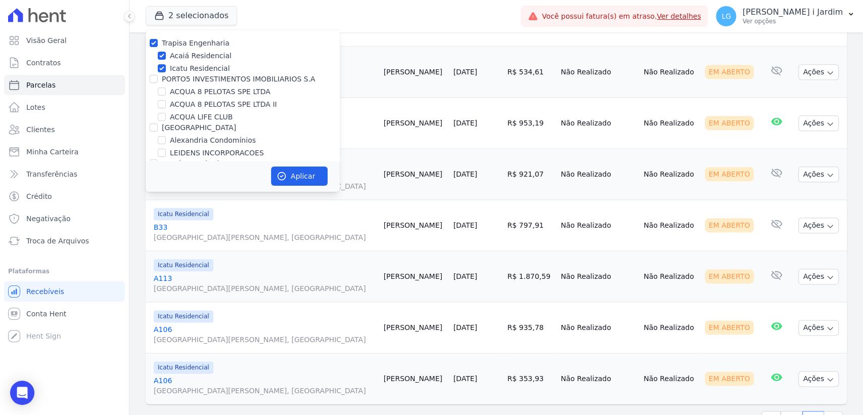
click at [179, 44] on label "Trapisa Engenharia" at bounding box center [196, 43] width 68 height 8
click at [158, 44] on input "Trapisa Engenharia" at bounding box center [154, 43] width 8 height 8
checkbox input "false"
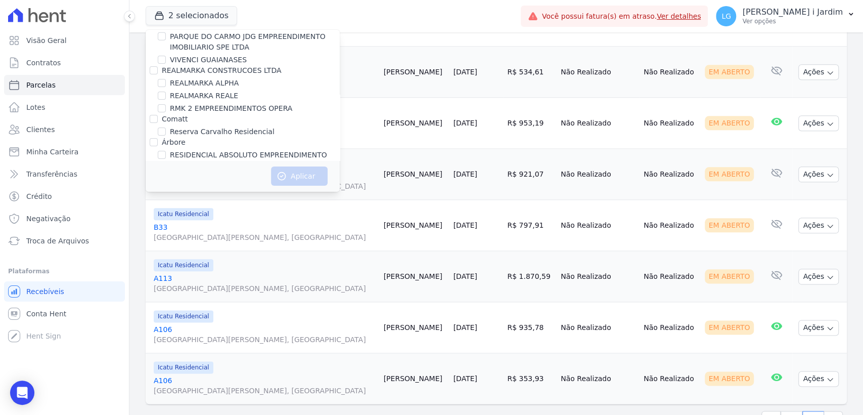
scroll to position [1113, 0]
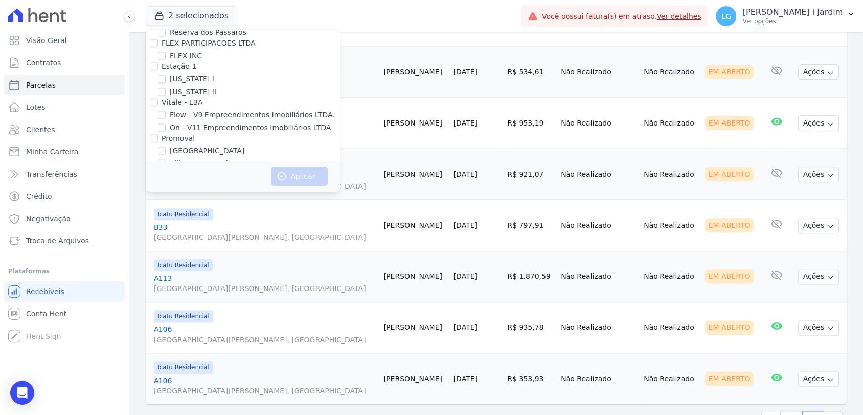
click at [640, 41] on td "Não Realizado" at bounding box center [670, 20] width 61 height 51
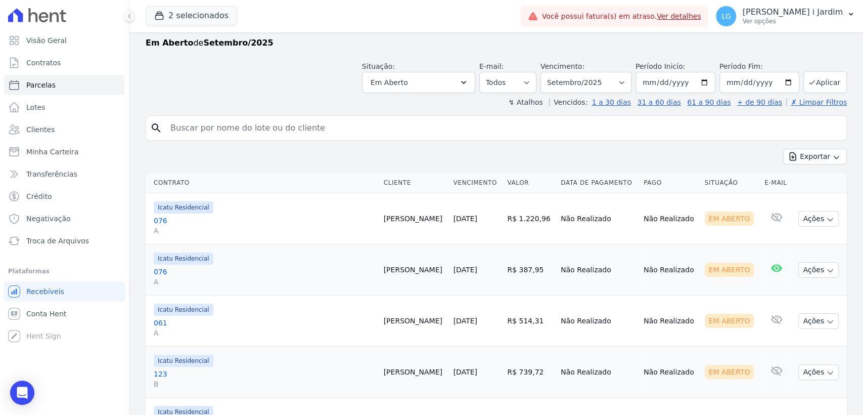
scroll to position [0, 0]
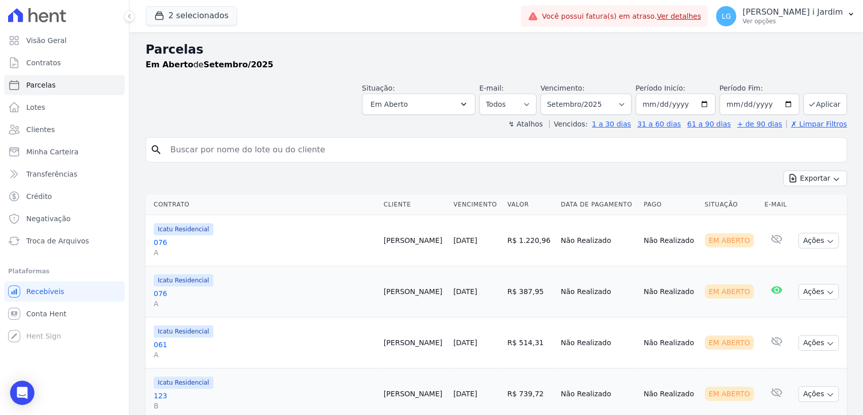
click at [275, 108] on div "Situação: Agendado Em Aberto Pago Processando Cancelado Vencido Transferindo De…" at bounding box center [496, 97] width 701 height 36
click at [269, 114] on div "Situação: Agendado Em Aberto Pago Processando Cancelado Vencido Transferindo De…" at bounding box center [496, 97] width 701 height 36
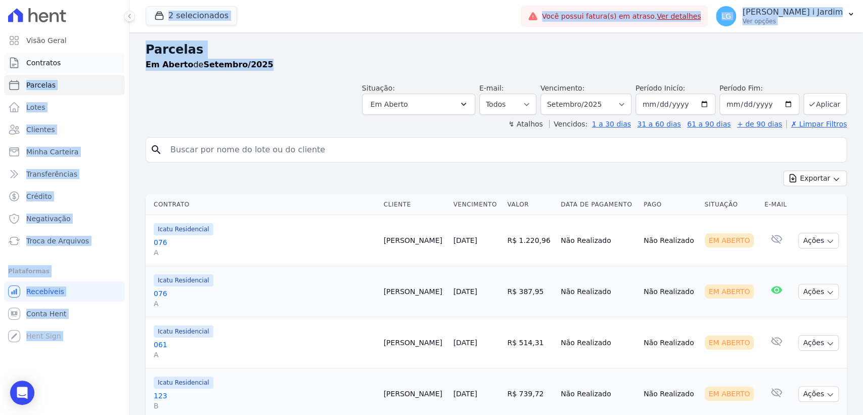
drag, startPoint x: 271, startPoint y: 70, endPoint x: 109, endPoint y: 56, distance: 162.9
click at [109, 56] on div "Visão Geral Contratos Parcelas Lotes Clientes Minha Carteira Transferências Cré…" at bounding box center [431, 207] width 863 height 415
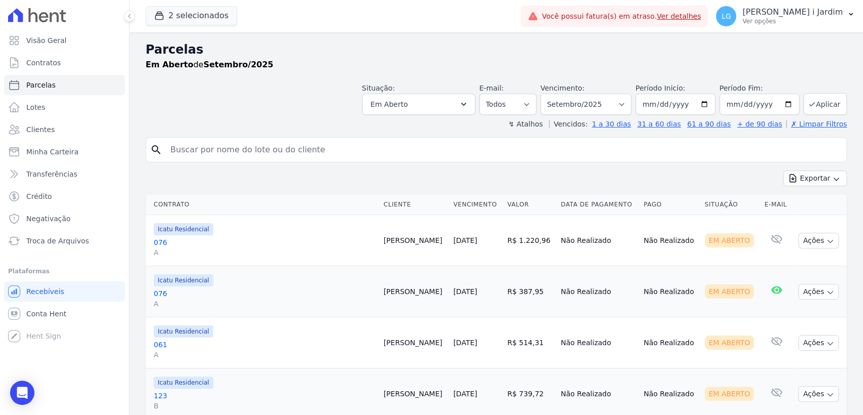
click at [191, 114] on div "Situação: Agendado Em Aberto Pago Processando Cancelado Vencido Transferindo De…" at bounding box center [496, 97] width 701 height 36
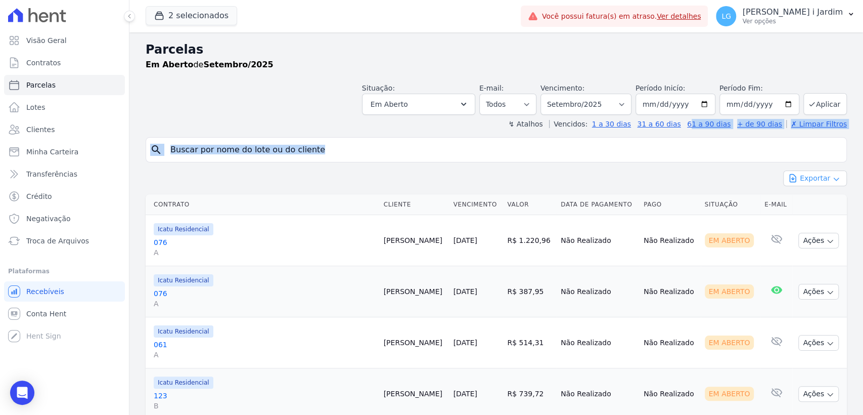
click at [835, 177] on button "Exportar" at bounding box center [815, 178] width 64 height 16
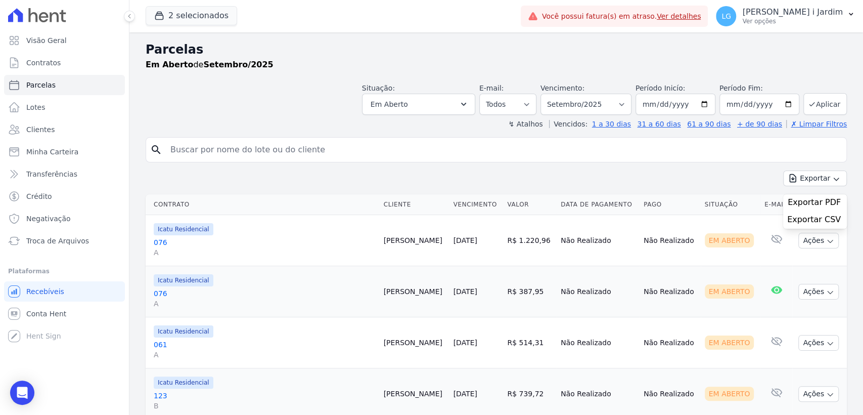
click at [557, 285] on td "Não Realizado" at bounding box center [598, 291] width 83 height 51
click at [468, 74] on div "Parcelas Em Aberto de Setembro/2025" at bounding box center [496, 59] width 701 height 38
